Goal: Find specific page/section: Find specific page/section

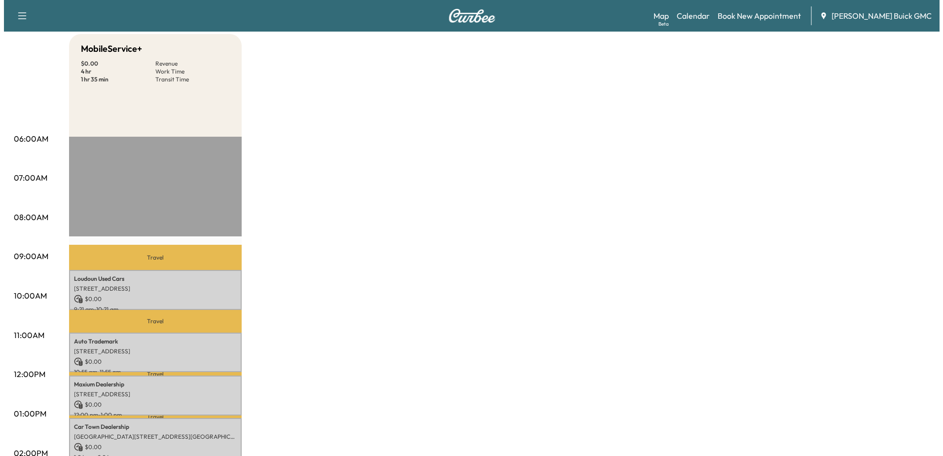
scroll to position [197, 0]
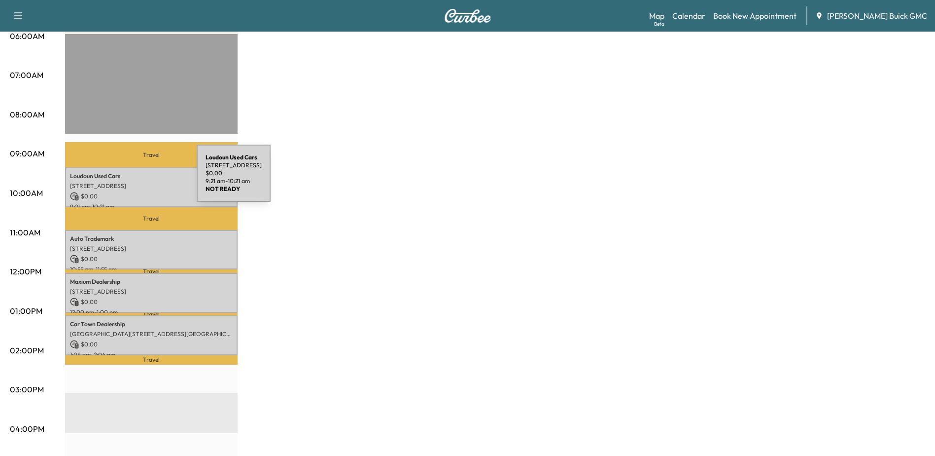
click at [123, 179] on div "Loudoun Used Cars [STREET_ADDRESS] $ 0.00 9:21 am - 10:21 am" at bounding box center [151, 187] width 173 height 40
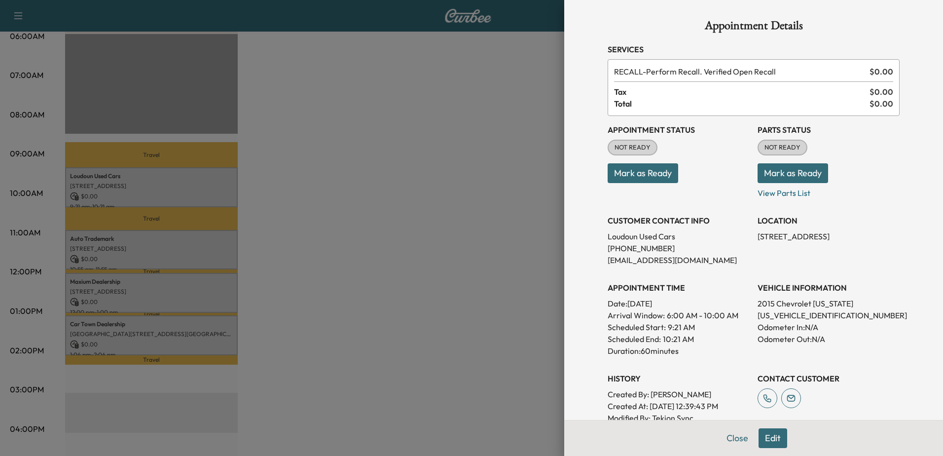
click at [475, 180] on div at bounding box center [471, 228] width 943 height 456
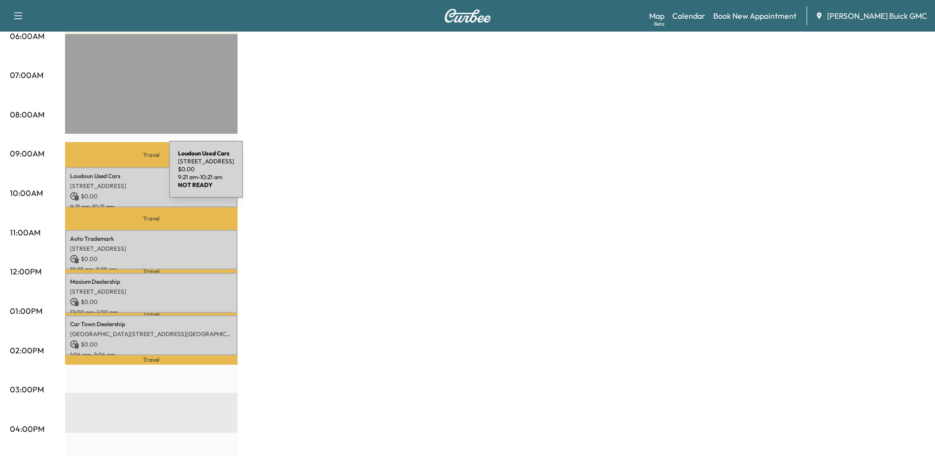
click at [95, 175] on p "Loudoun Used Cars" at bounding box center [151, 176] width 163 height 8
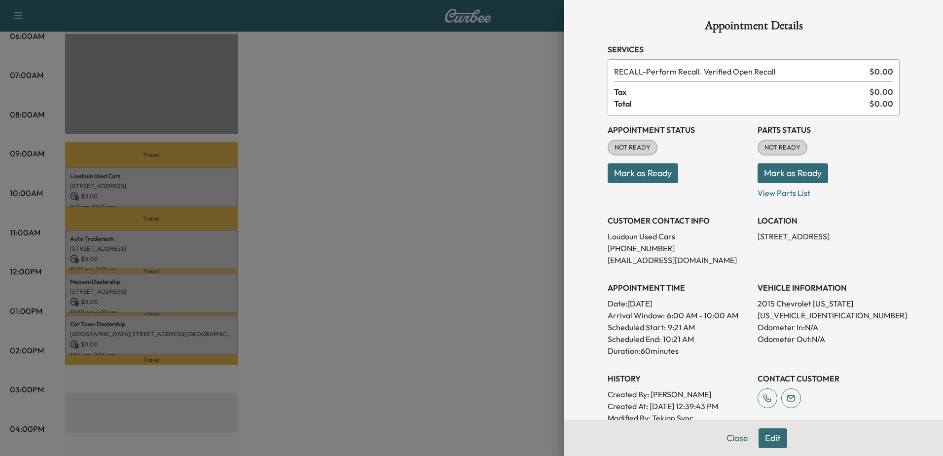
click at [97, 250] on div at bounding box center [471, 228] width 943 height 456
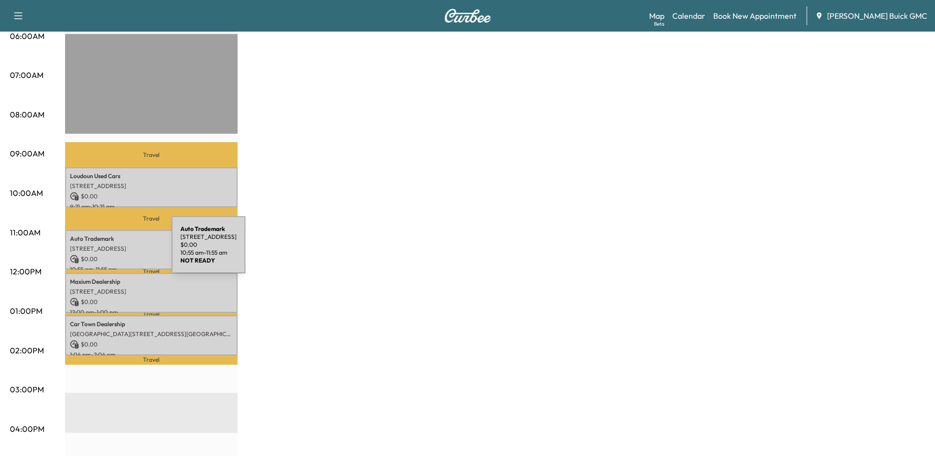
click at [98, 250] on div "Auto Trademark [STREET_ADDRESS] $ 0.00 10:55 am - 11:55 am" at bounding box center [151, 250] width 173 height 40
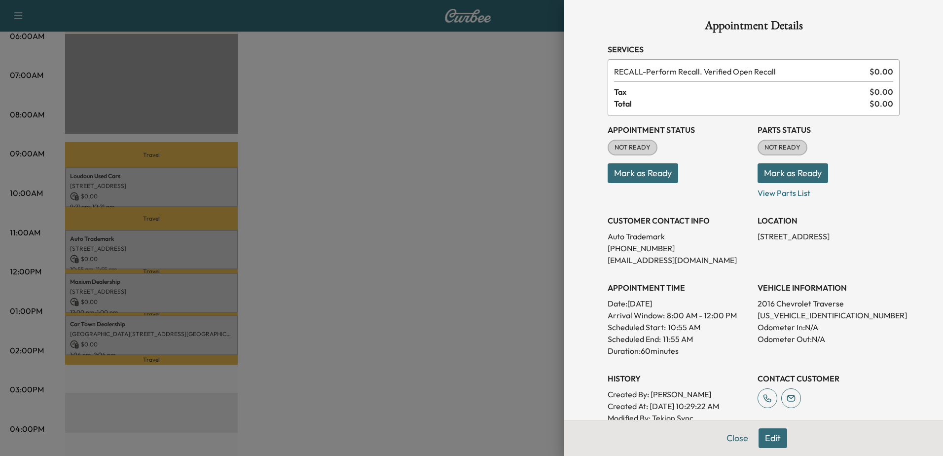
click at [85, 243] on div at bounding box center [471, 228] width 943 height 456
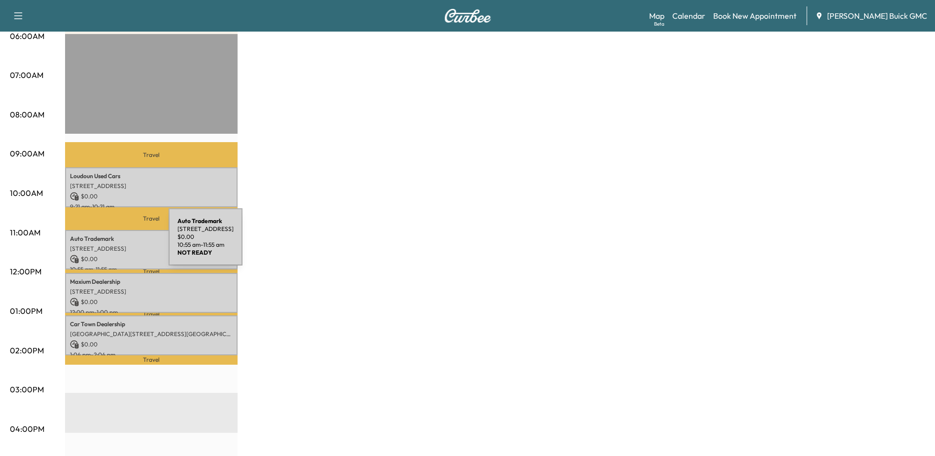
click at [99, 245] on p "[STREET_ADDRESS]" at bounding box center [151, 249] width 163 height 8
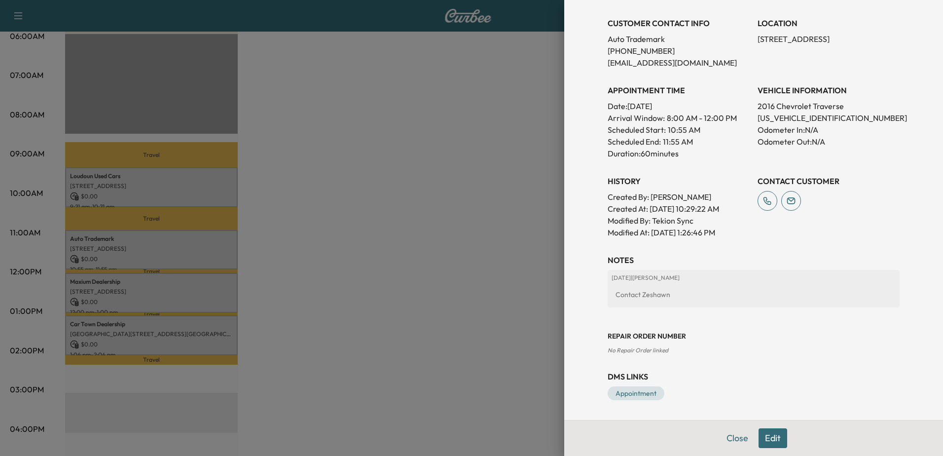
click at [175, 186] on div at bounding box center [471, 228] width 943 height 456
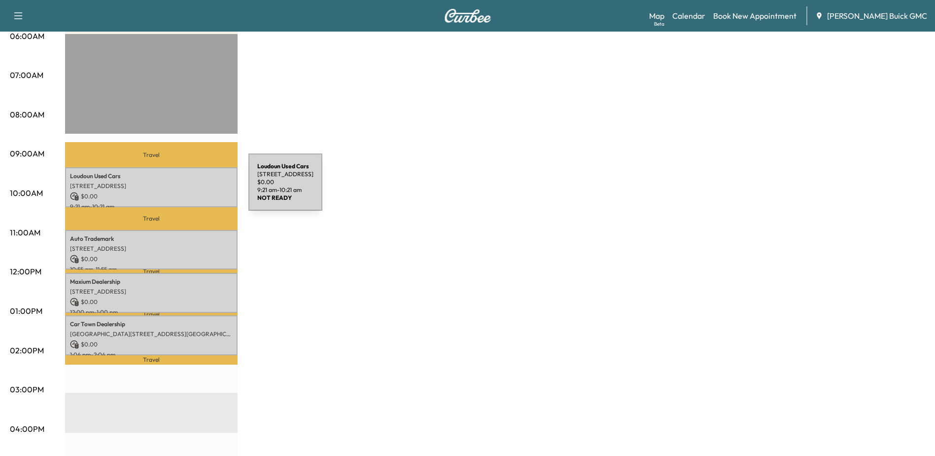
click at [174, 188] on p "[STREET_ADDRESS]" at bounding box center [151, 186] width 163 height 8
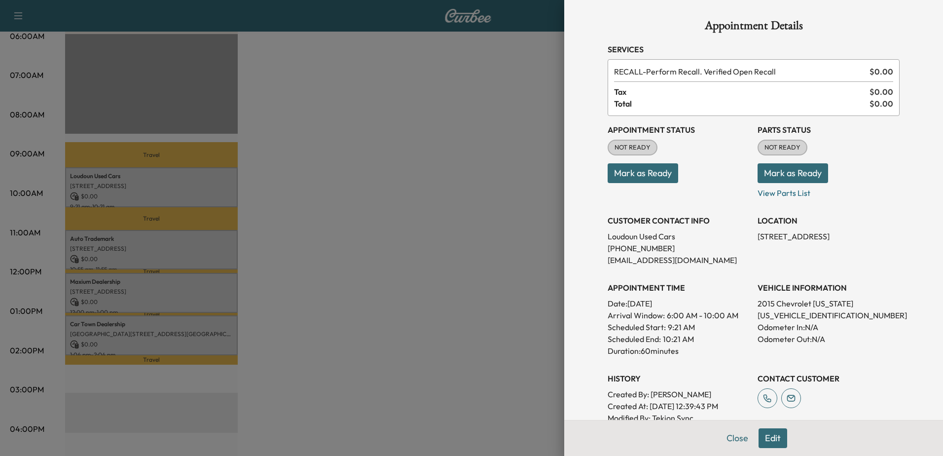
click at [156, 293] on div at bounding box center [471, 228] width 943 height 456
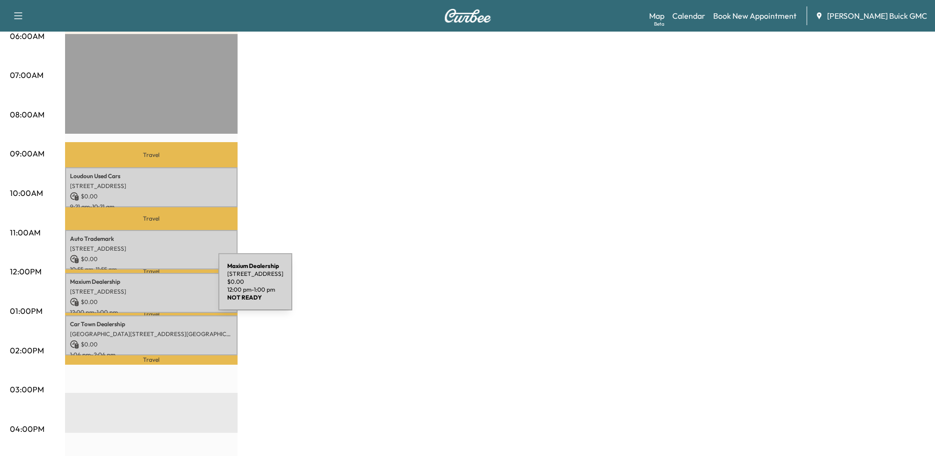
click at [144, 287] on p "[STREET_ADDRESS]" at bounding box center [151, 291] width 163 height 8
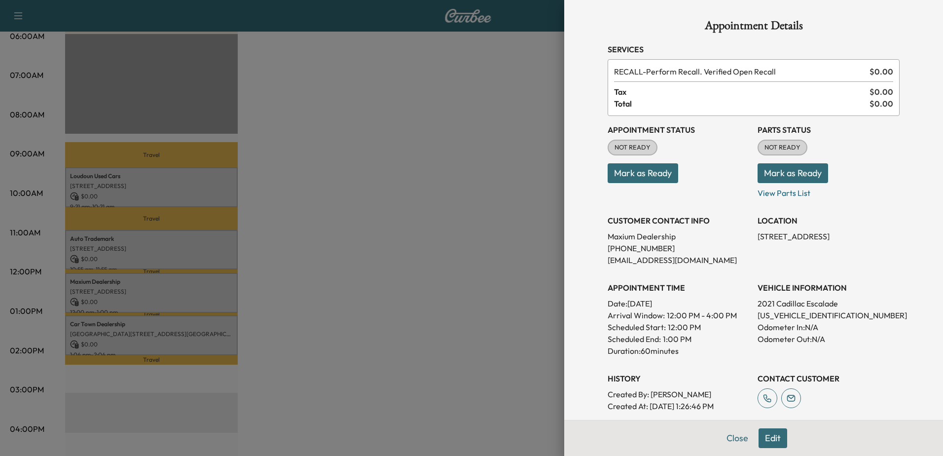
click at [70, 338] on div at bounding box center [471, 228] width 943 height 456
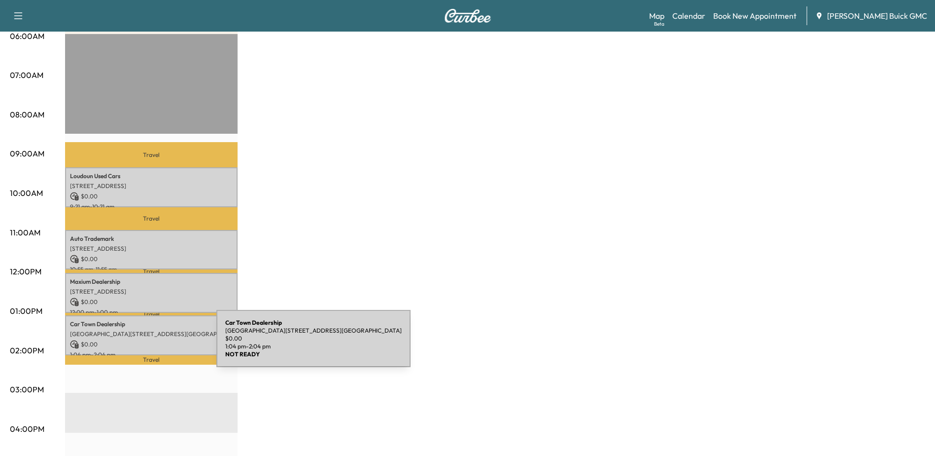
click at [145, 340] on p "$ 0.00" at bounding box center [151, 344] width 163 height 9
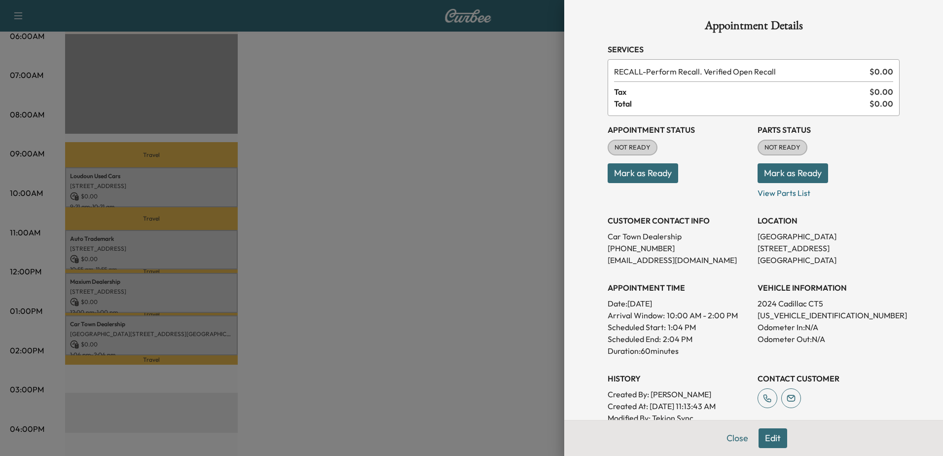
click at [123, 284] on div at bounding box center [471, 228] width 943 height 456
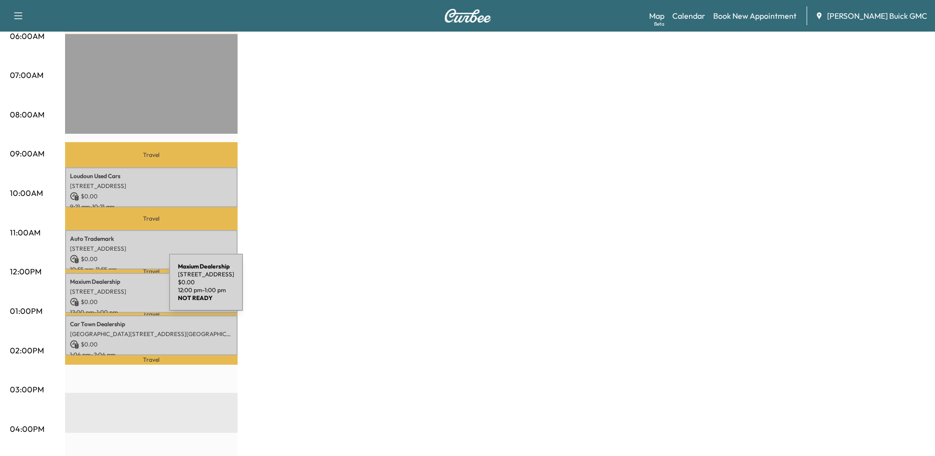
click at [100, 289] on p "[STREET_ADDRESS]" at bounding box center [151, 291] width 163 height 8
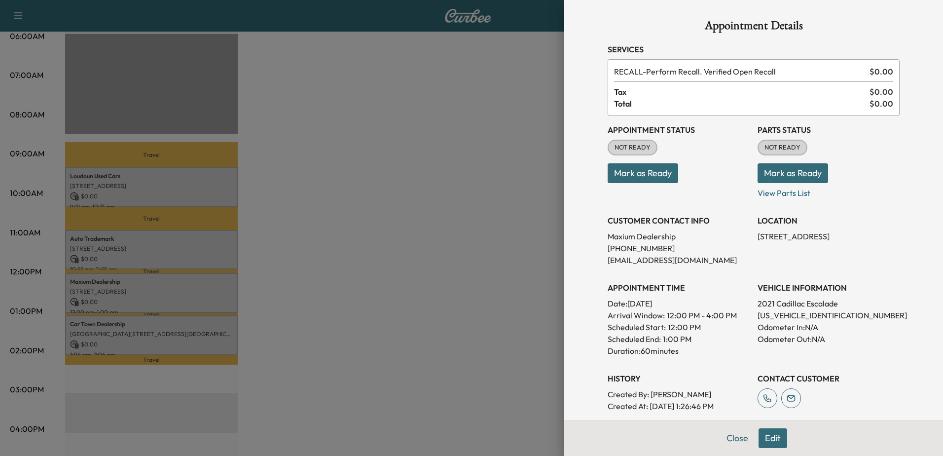
click at [335, 206] on div at bounding box center [471, 228] width 943 height 456
